Goal: Information Seeking & Learning: Learn about a topic

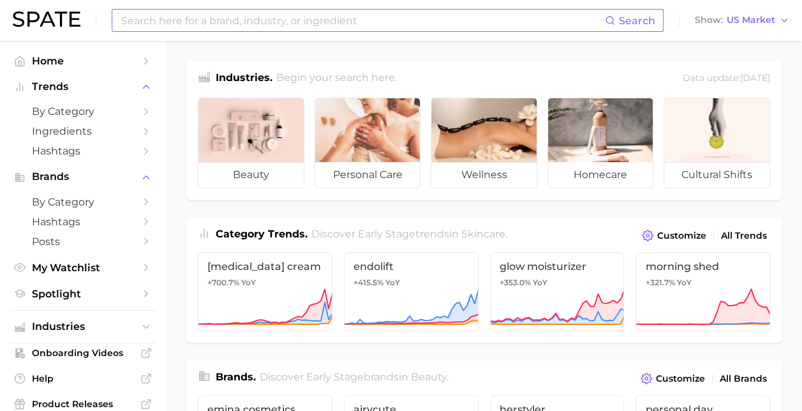
click at [225, 20] on input at bounding box center [362, 21] width 485 height 22
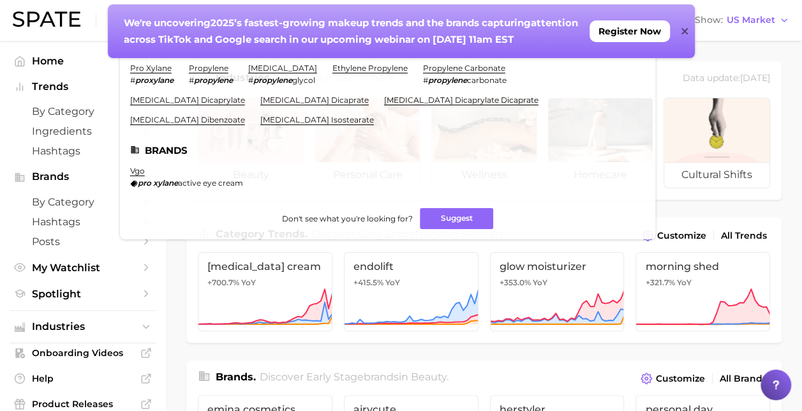
type input "proxylane"
click at [683, 29] on icon at bounding box center [685, 31] width 6 height 6
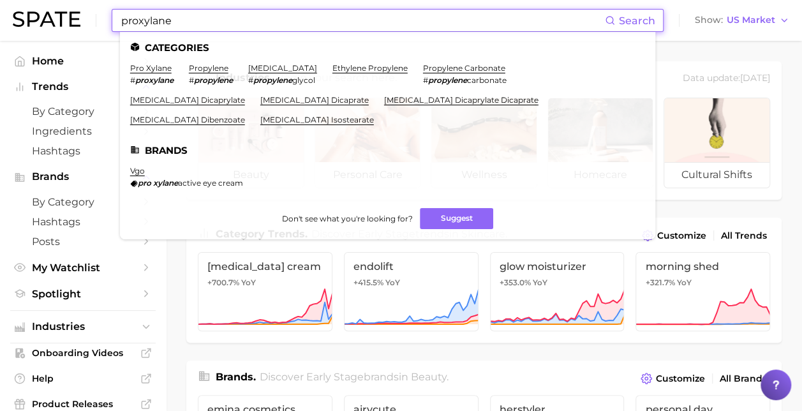
click at [236, 22] on input "proxylane" at bounding box center [362, 21] width 485 height 22
click at [146, 70] on link "pro xylane" at bounding box center [150, 68] width 41 height 10
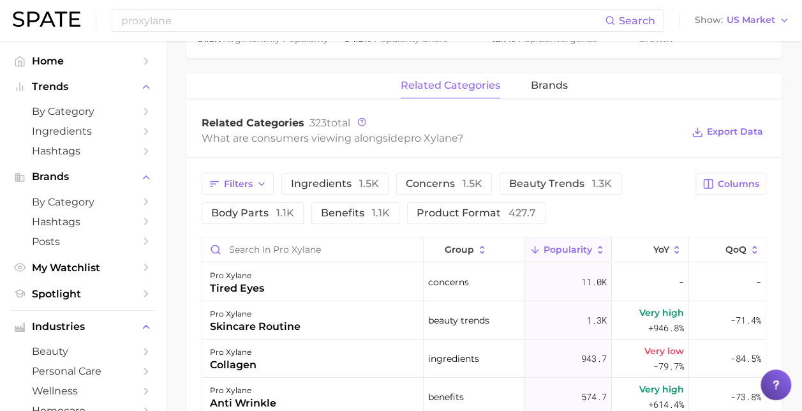
scroll to position [574, 0]
click at [328, 181] on span "ingredients 1.5k" at bounding box center [335, 183] width 88 height 10
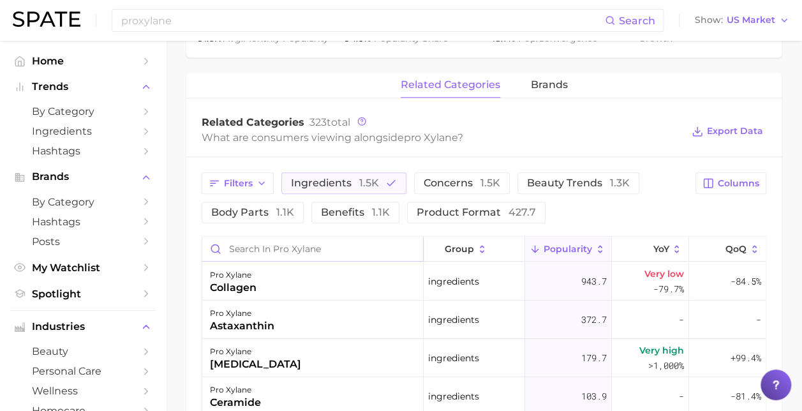
scroll to position [511, 0]
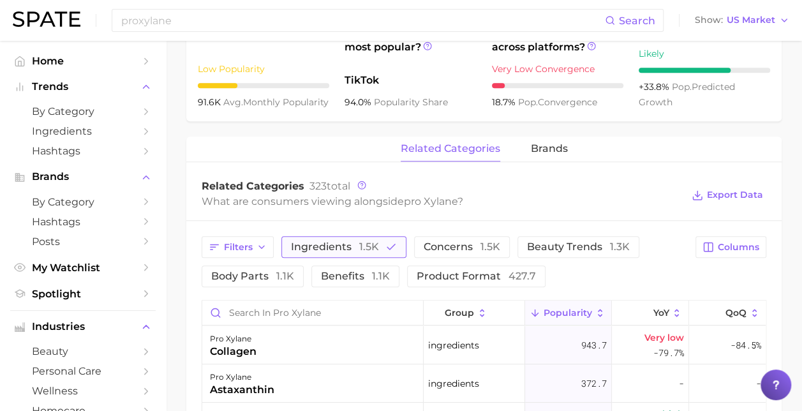
click at [380, 246] on button "ingredients 1.5k" at bounding box center [343, 247] width 125 height 22
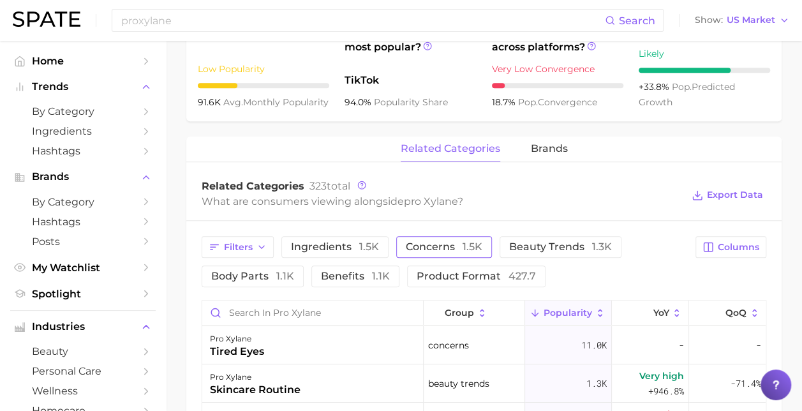
click at [409, 248] on span "concerns 1.5k" at bounding box center [444, 247] width 77 height 10
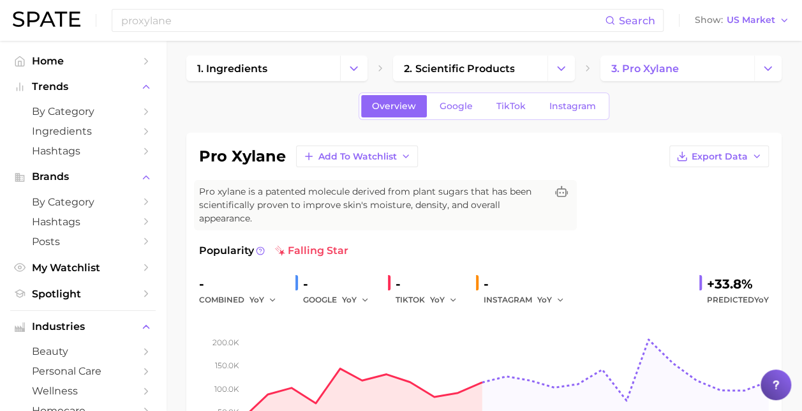
scroll to position [0, 0]
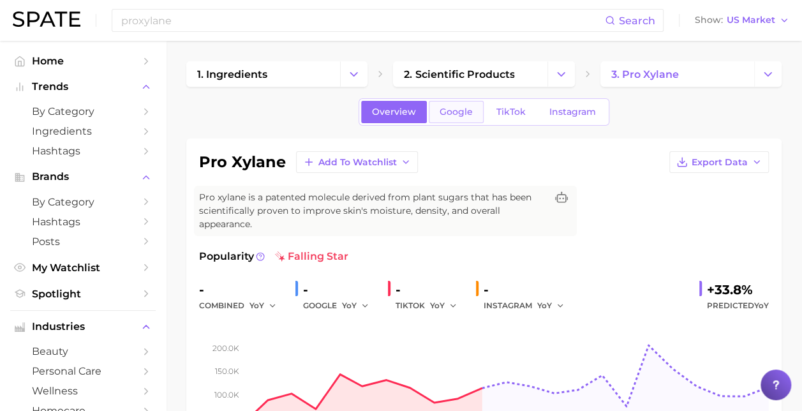
click at [472, 109] on span "Google" at bounding box center [456, 112] width 33 height 11
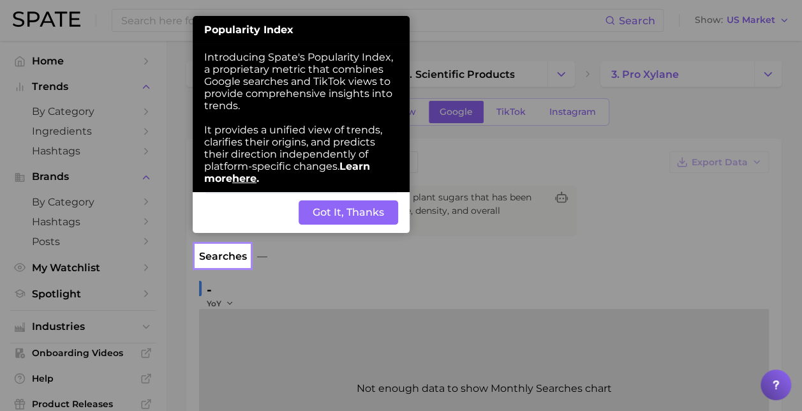
click at [346, 210] on button "Got It, Thanks" at bounding box center [349, 212] width 100 height 24
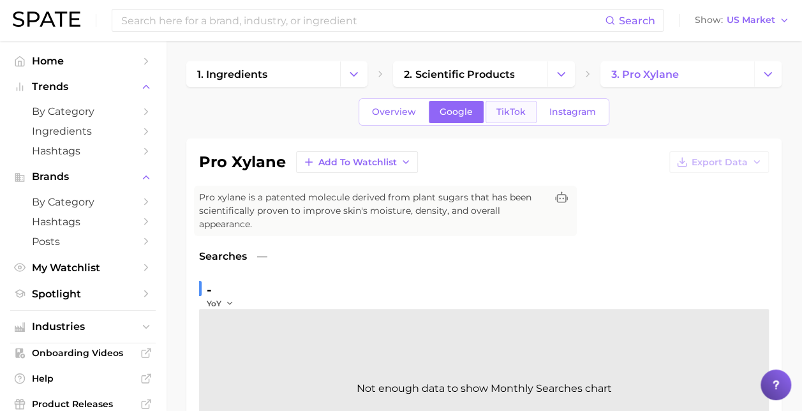
click at [516, 110] on span "TikTok" at bounding box center [511, 112] width 29 height 11
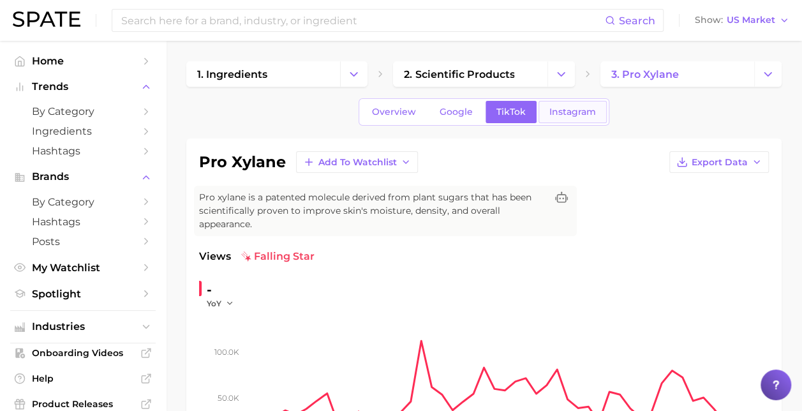
click at [576, 111] on span "Instagram" at bounding box center [573, 112] width 47 height 11
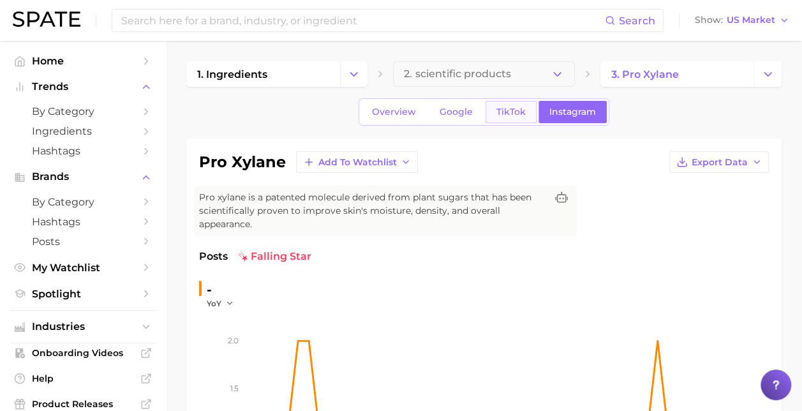
click at [516, 112] on span "TikTok" at bounding box center [511, 112] width 29 height 11
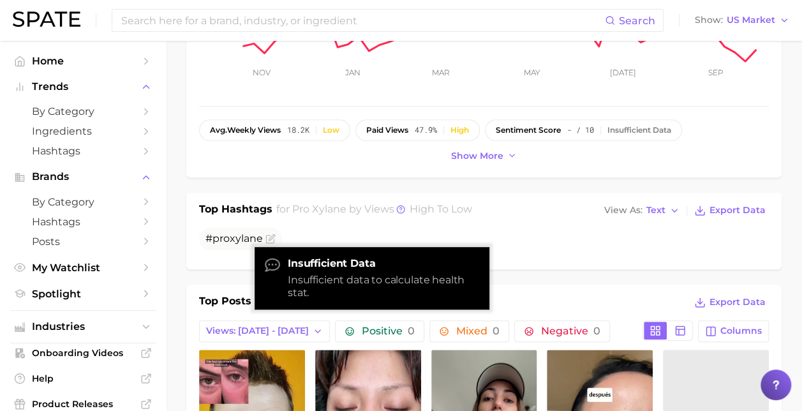
scroll to position [383, 0]
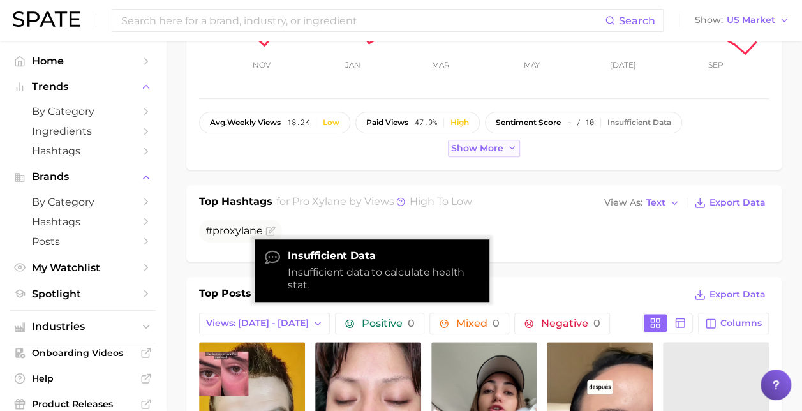
click at [497, 151] on span "Show more" at bounding box center [477, 148] width 52 height 11
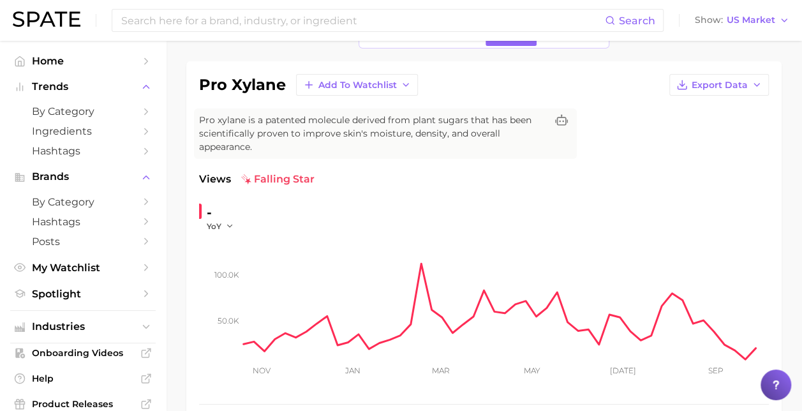
scroll to position [0, 0]
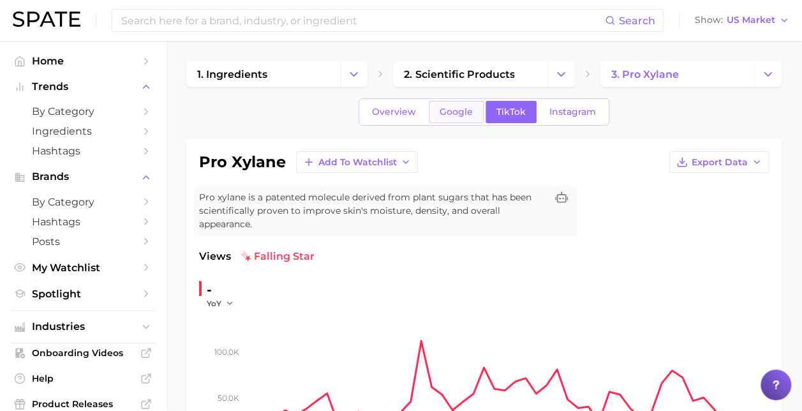
click at [452, 109] on span "Google" at bounding box center [456, 112] width 33 height 11
